Goal: Book appointment/travel/reservation

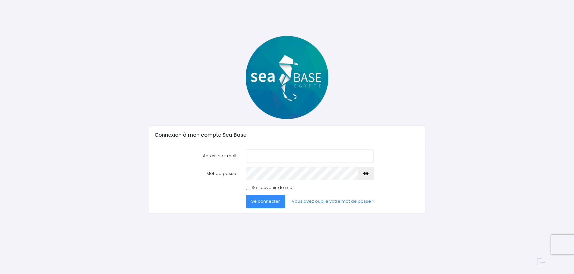
click at [268, 159] on input "Adresse e-mail" at bounding box center [310, 155] width 128 height 13
type input "[PERSON_NAME][DOMAIN_NAME][EMAIL_ADDRESS][DOMAIN_NAME]"
click at [246, 195] on button "Se connecter" at bounding box center [265, 201] width 39 height 13
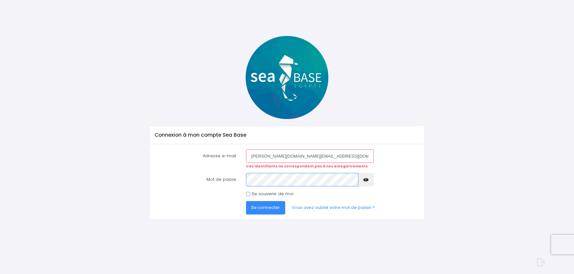
click at [246, 201] on button "Se connecter" at bounding box center [265, 207] width 39 height 13
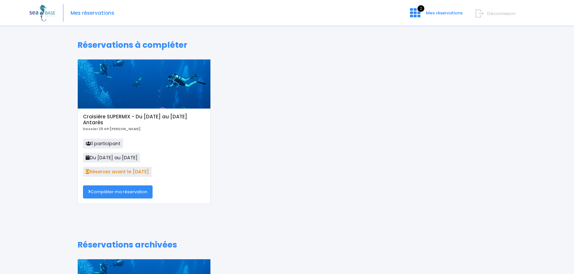
click at [122, 194] on link "Compléter ma réservation" at bounding box center [118, 191] width 70 height 13
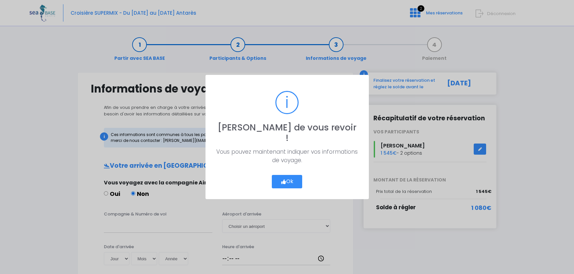
click at [287, 177] on button "Ok" at bounding box center [287, 182] width 31 height 14
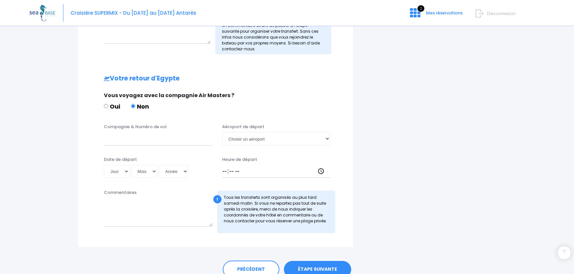
scroll to position [300, 0]
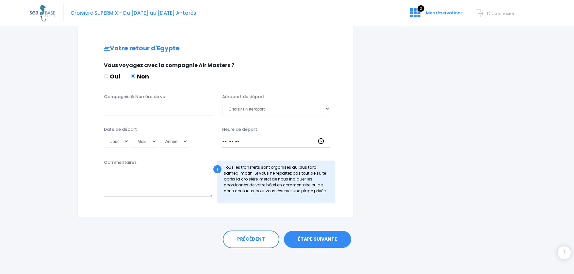
click at [325, 237] on link "ÉTAPE SUIVANTE" at bounding box center [317, 239] width 67 height 17
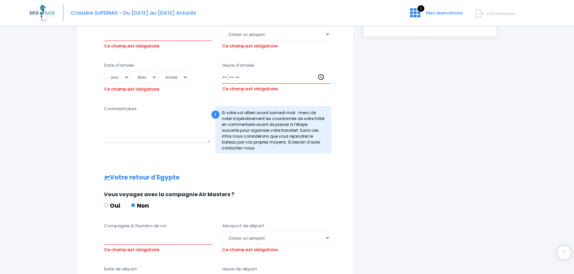
scroll to position [154, 0]
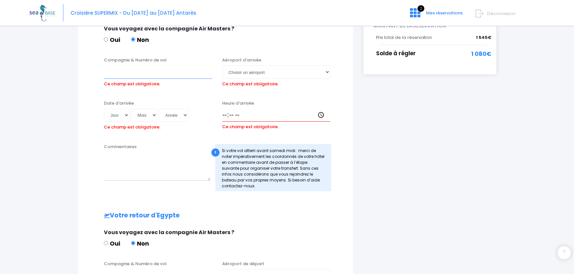
click at [146, 73] on input "Compagnie & Numéro de vol" at bounding box center [158, 71] width 109 height 13
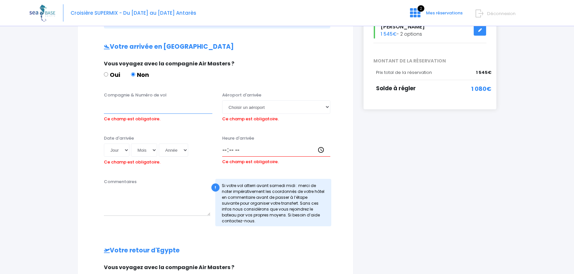
scroll to position [13, 0]
